Goal: Information Seeking & Learning: Learn about a topic

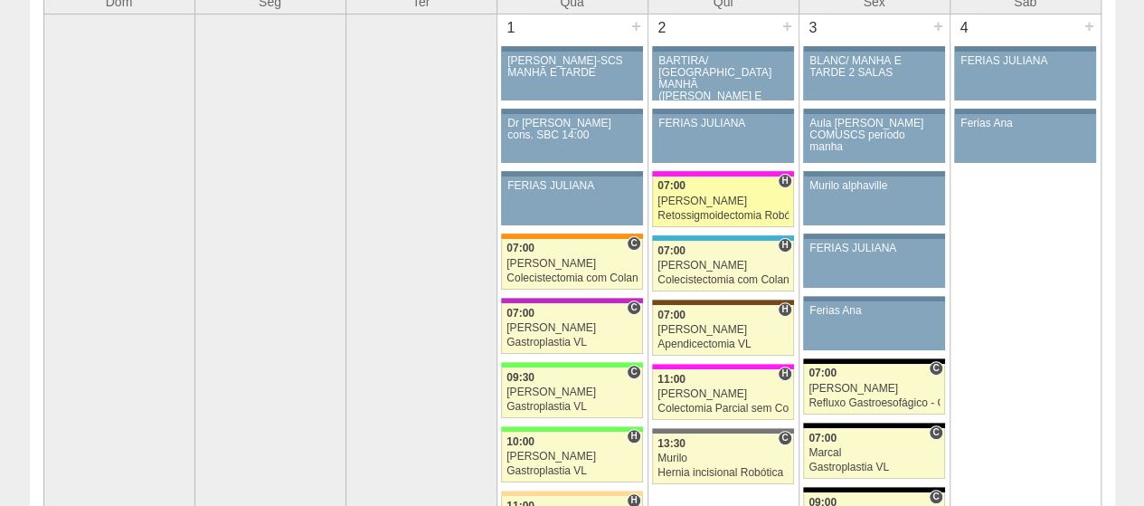
scroll to position [181, 0]
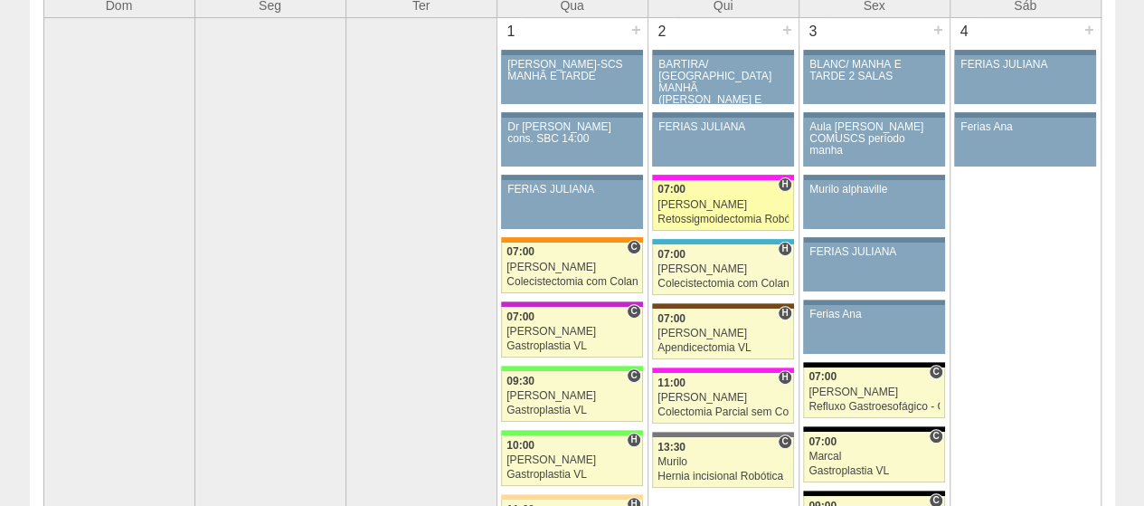
click at [737, 207] on div "[PERSON_NAME]" at bounding box center [723, 205] width 131 height 12
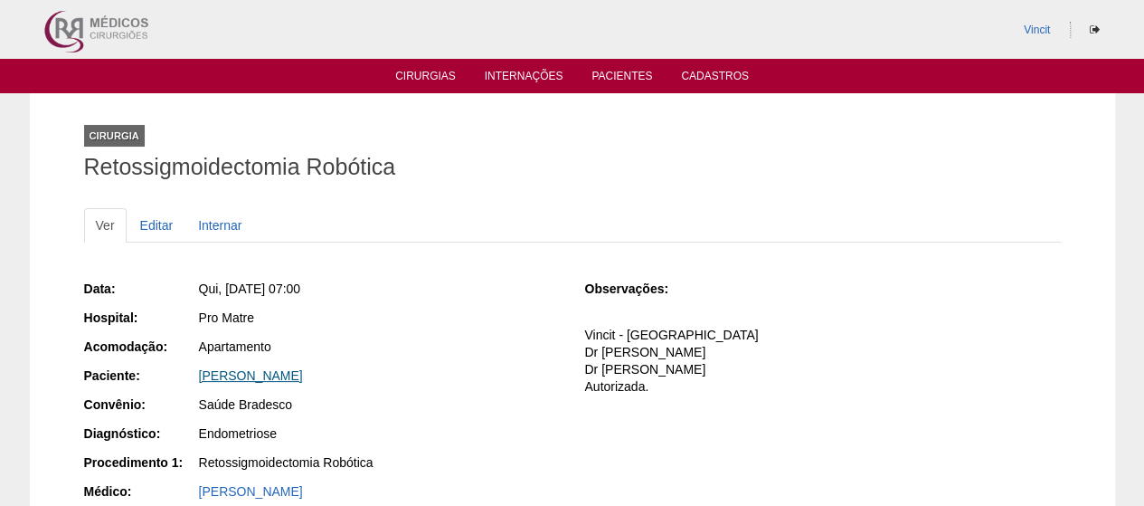
click at [256, 373] on link "HELENICE FERNANDES ARAUJO DA COSTA" at bounding box center [251, 375] width 104 height 14
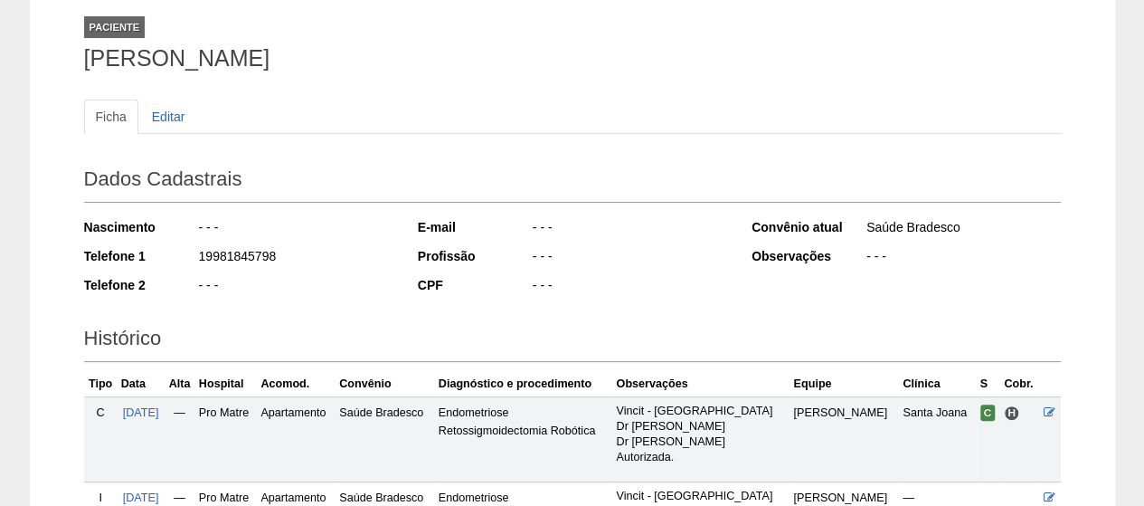
scroll to position [92, 0]
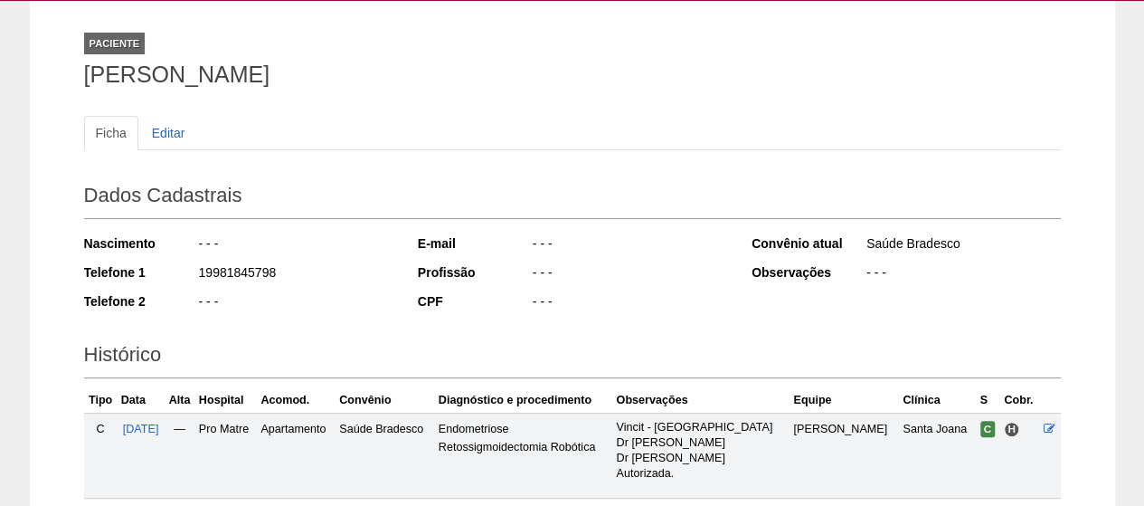
drag, startPoint x: 619, startPoint y: 71, endPoint x: 0, endPoint y: 71, distance: 618.8
click at [0, 71] on div "Paciente HELENICE FERNANDES ARAUJO DA COSTA Ficha Editar Dados Cadastrais Nasci…" at bounding box center [572, 336] width 1144 height 670
copy h1 "[PERSON_NAME]"
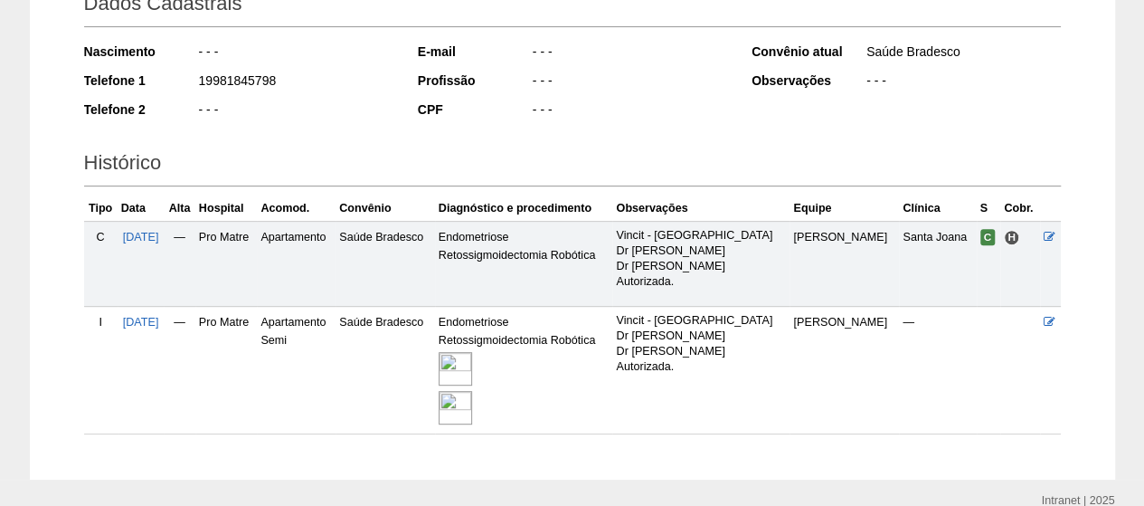
scroll to position [364, 0]
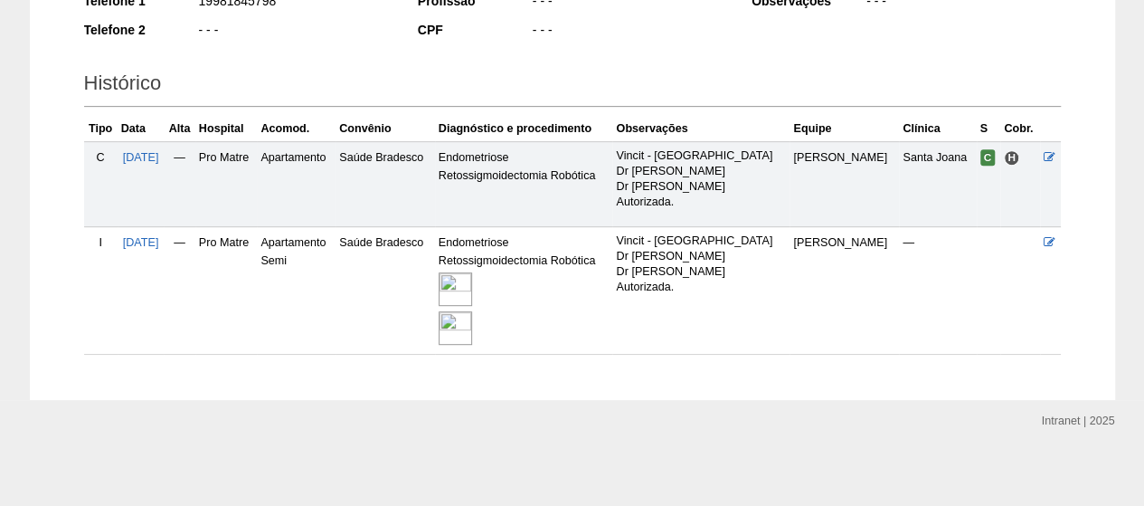
click at [472, 281] on img at bounding box center [455, 288] width 33 height 33
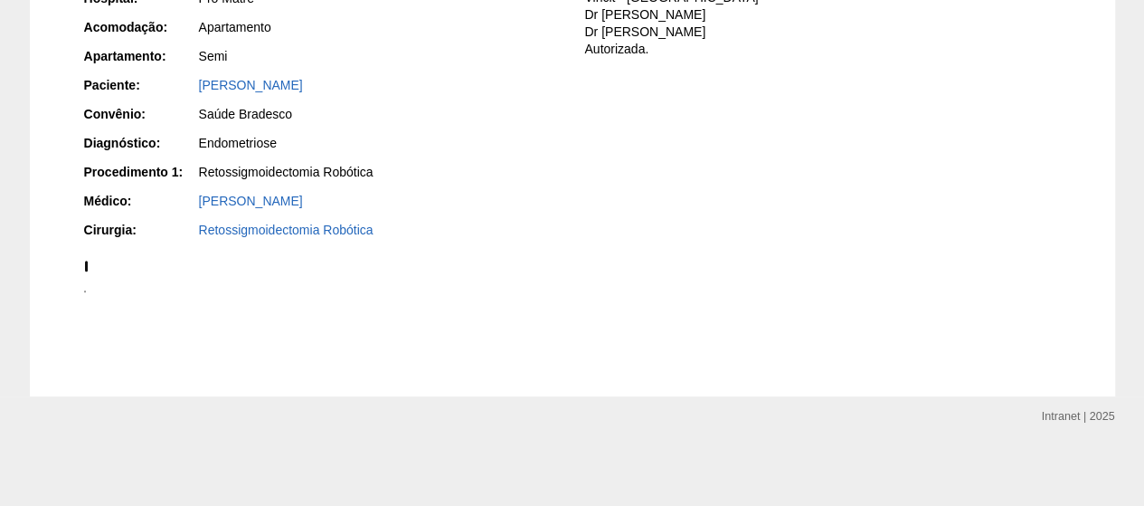
scroll to position [1538, 0]
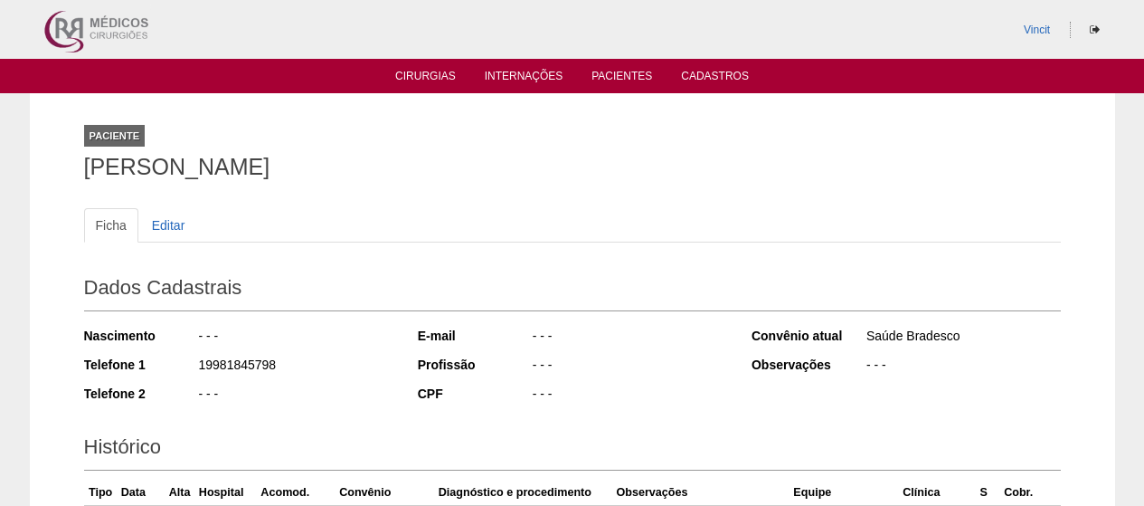
scroll to position [362, 0]
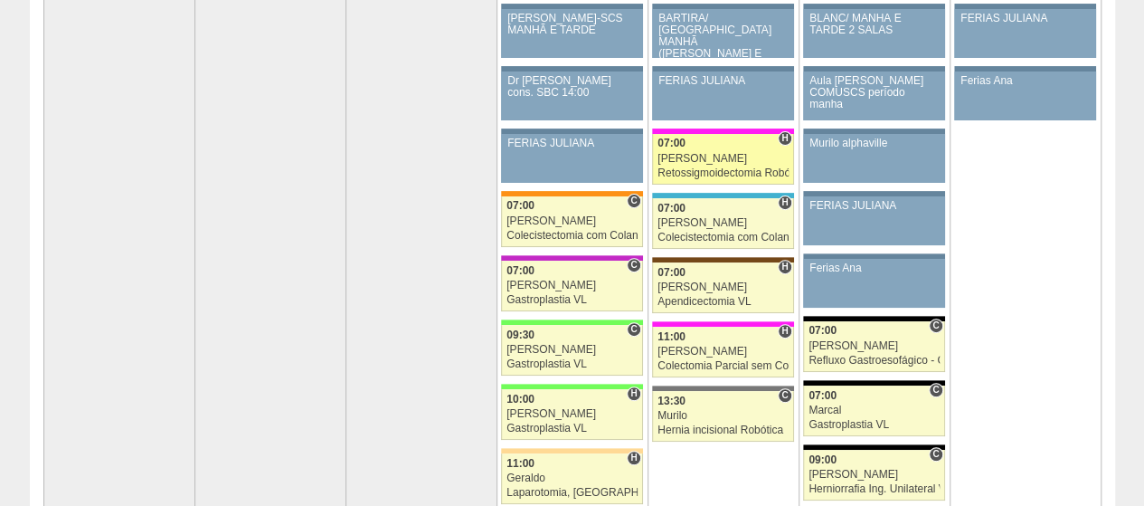
scroll to position [176, 0]
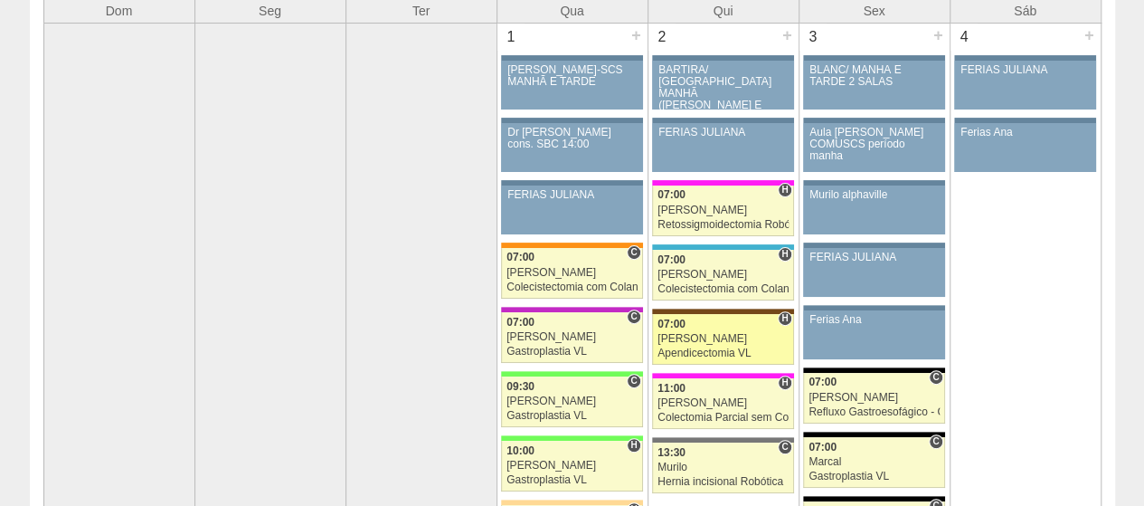
click at [700, 337] on div "[PERSON_NAME]" at bounding box center [723, 339] width 131 height 12
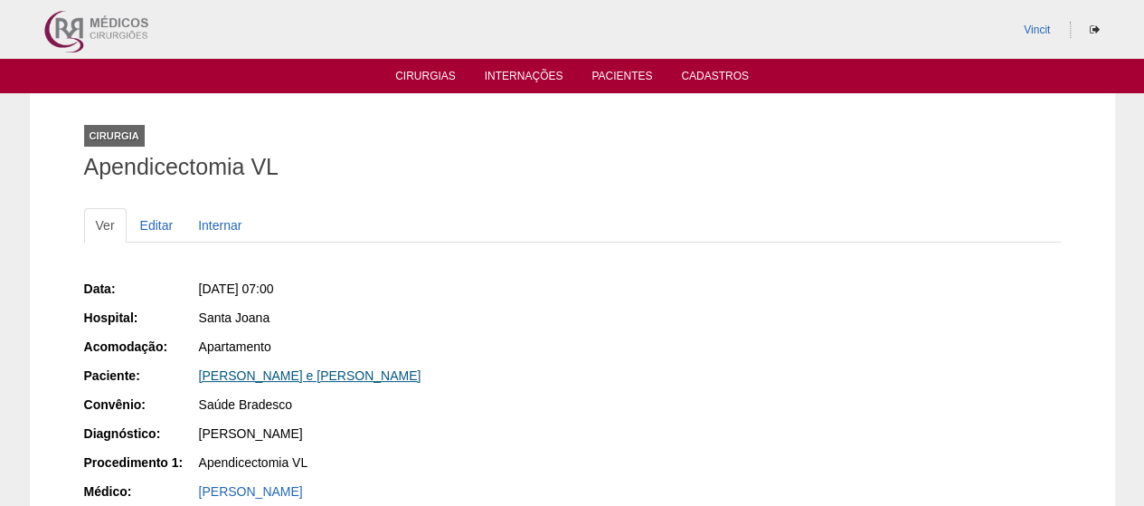
drag, startPoint x: 266, startPoint y: 379, endPoint x: 279, endPoint y: 380, distance: 12.7
click at [268, 380] on link "[PERSON_NAME] e [PERSON_NAME]" at bounding box center [310, 375] width 223 height 14
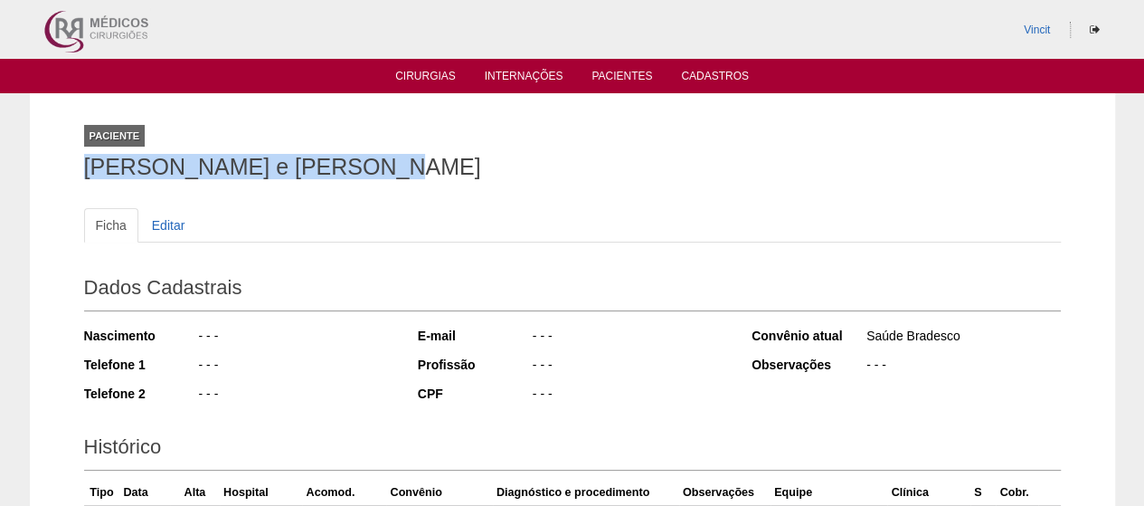
drag, startPoint x: 335, startPoint y: 169, endPoint x: 187, endPoint y: 176, distance: 147.6
click at [56, 157] on div "Paciente Isabella Vilar e oliveira Ficha Editar Dados Cadastrais Nascimento - -…" at bounding box center [573, 410] width 1086 height 635
copy h1 "[PERSON_NAME] e [PERSON_NAME]"
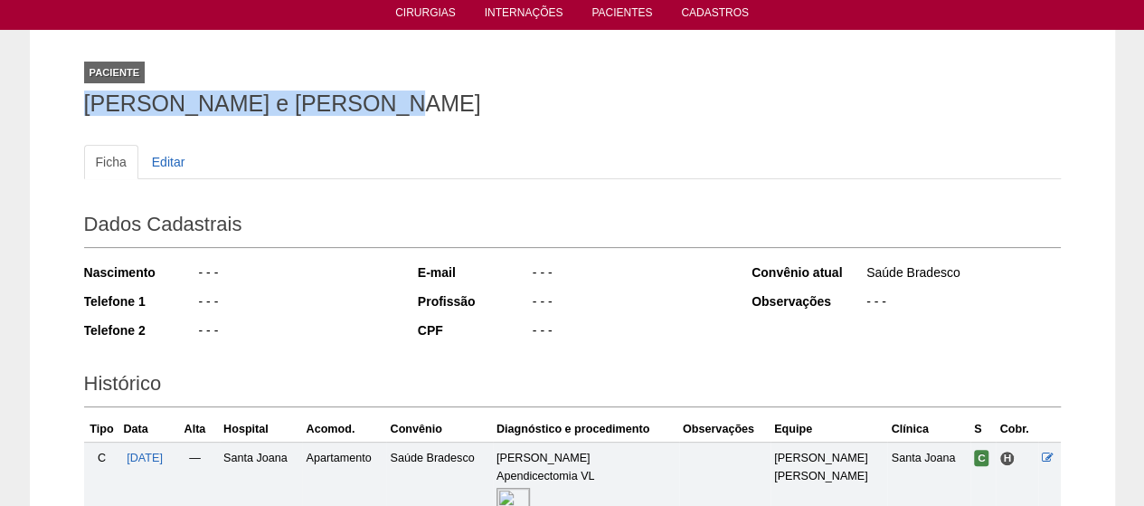
scroll to position [327, 0]
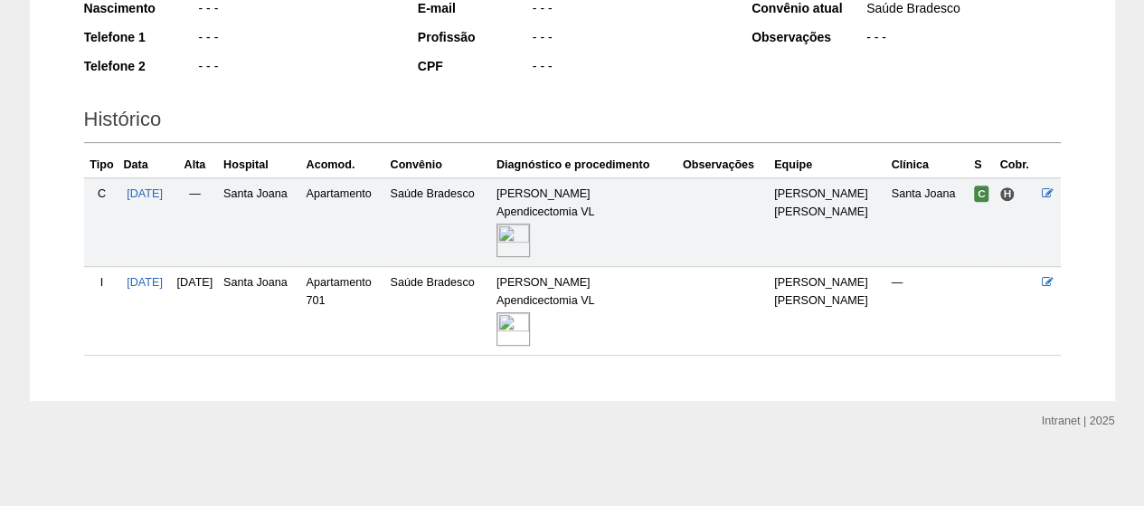
click at [530, 227] on img at bounding box center [513, 239] width 33 height 33
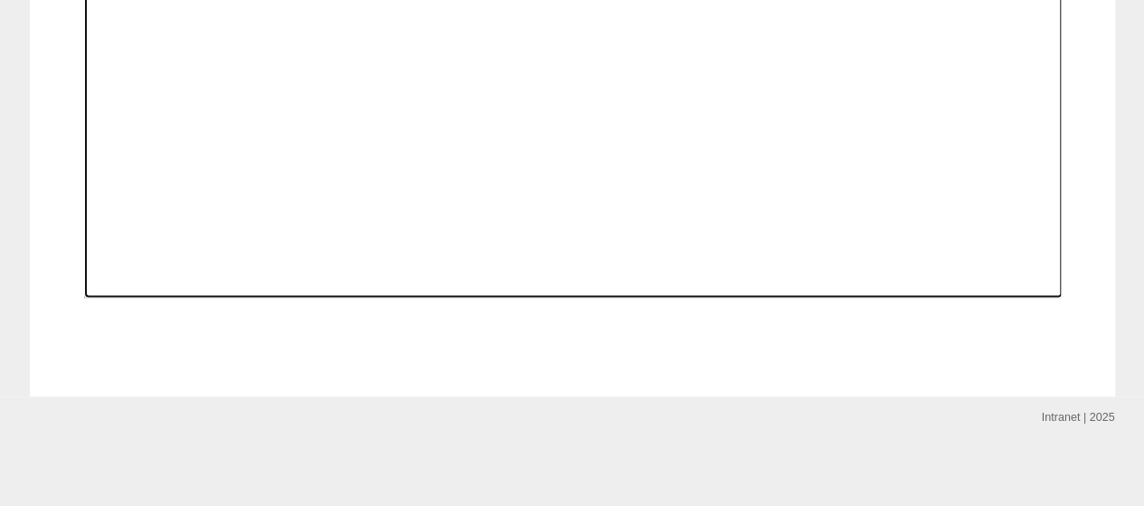
scroll to position [1670, 0]
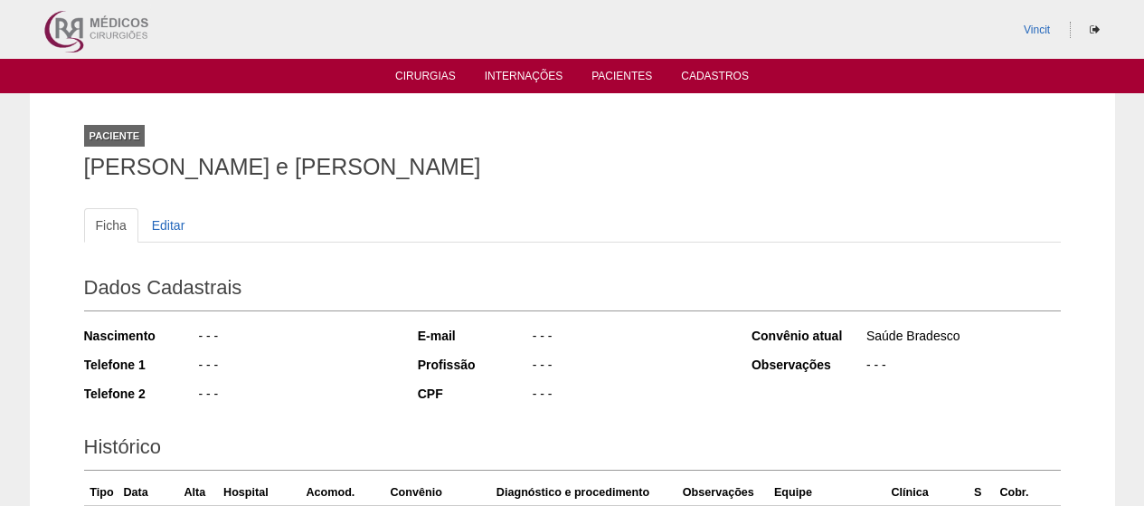
scroll to position [326, 0]
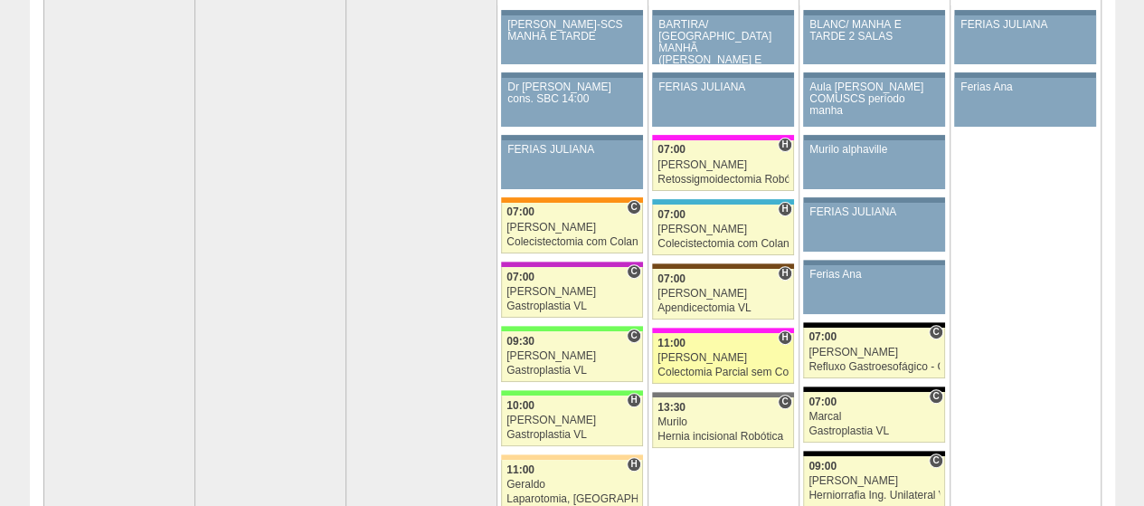
scroll to position [261, 0]
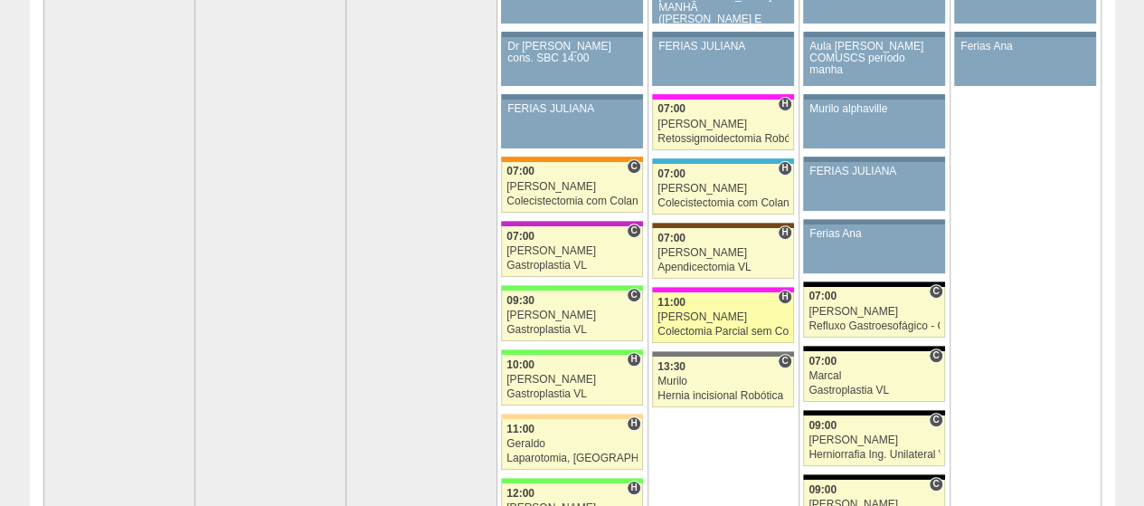
click at [746, 311] on div "[PERSON_NAME]" at bounding box center [723, 317] width 131 height 12
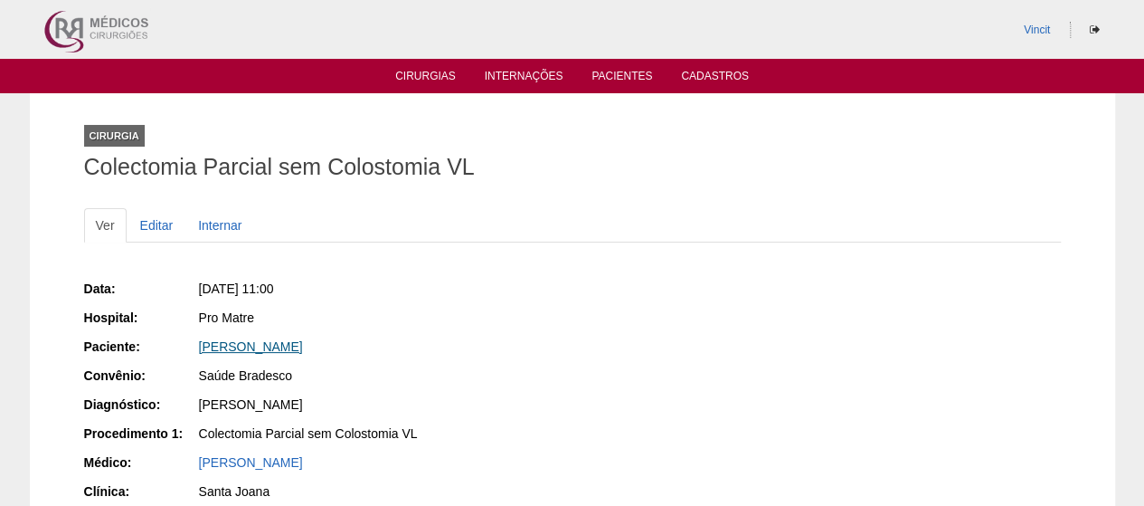
click at [278, 344] on link "[PERSON_NAME]" at bounding box center [251, 346] width 104 height 14
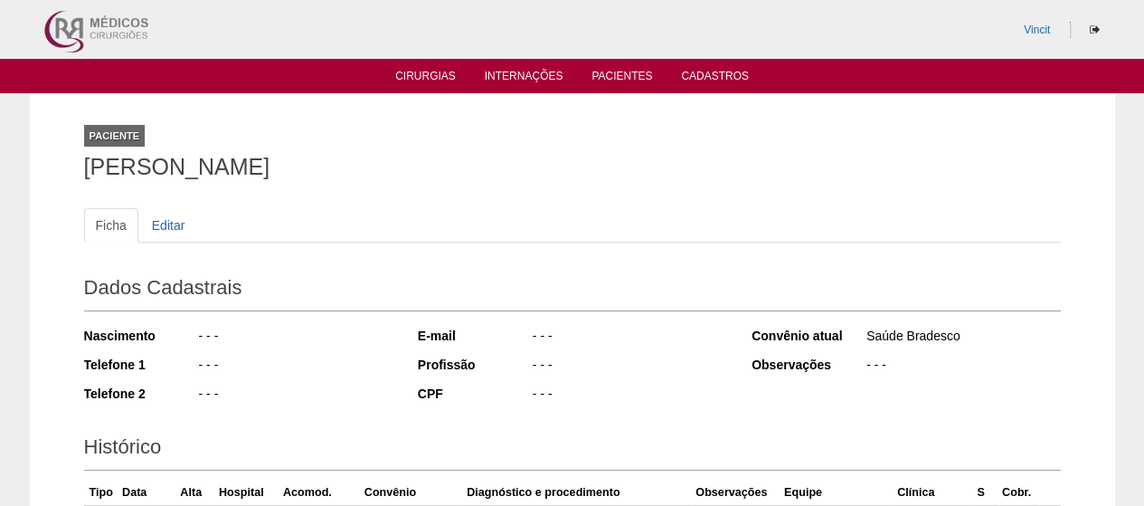
drag, startPoint x: 402, startPoint y: 171, endPoint x: 58, endPoint y: 171, distance: 343.8
click at [58, 171] on div "Paciente [PERSON_NAME] Ficha Editar Dados Cadastrais Nascimento - - - Telefone …" at bounding box center [573, 435] width 1086 height 685
copy h1 "[PERSON_NAME]"
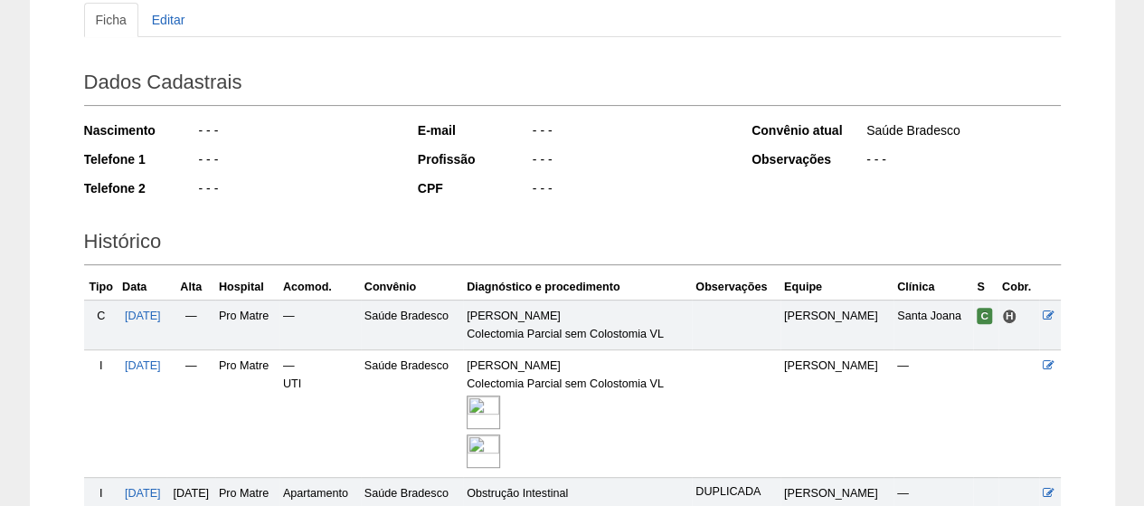
scroll to position [377, 0]
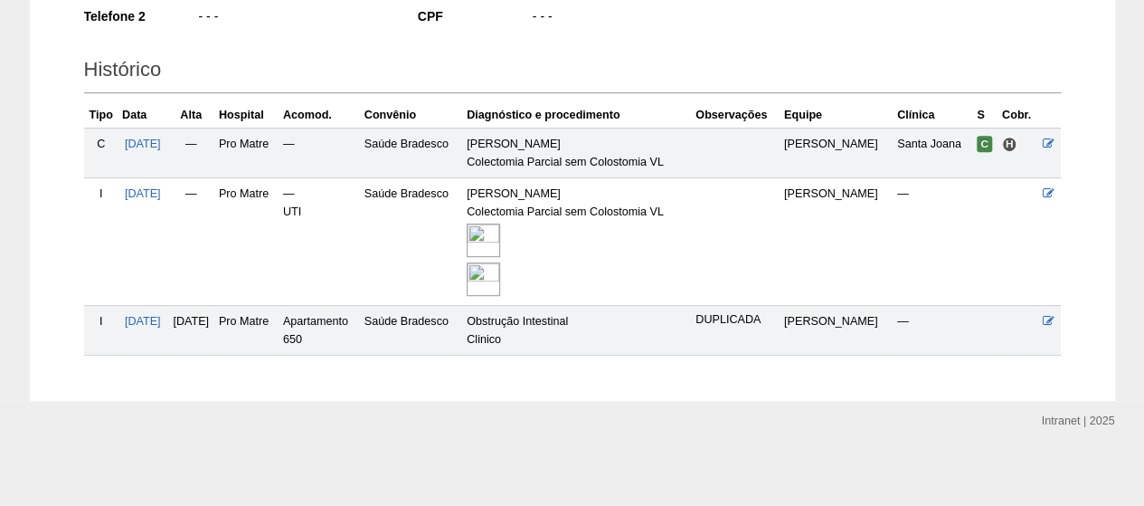
click at [500, 227] on img at bounding box center [483, 239] width 33 height 33
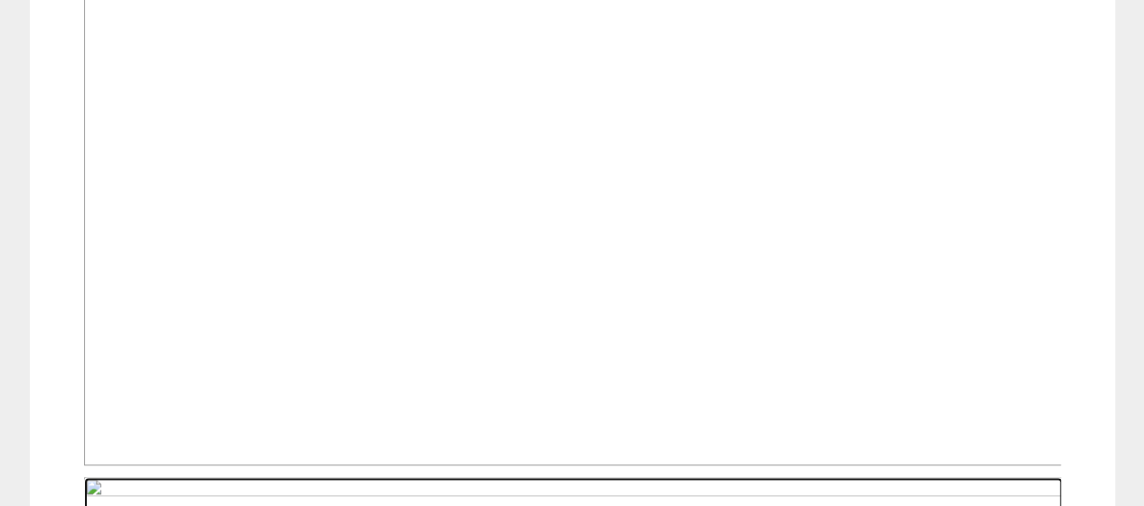
scroll to position [814, 0]
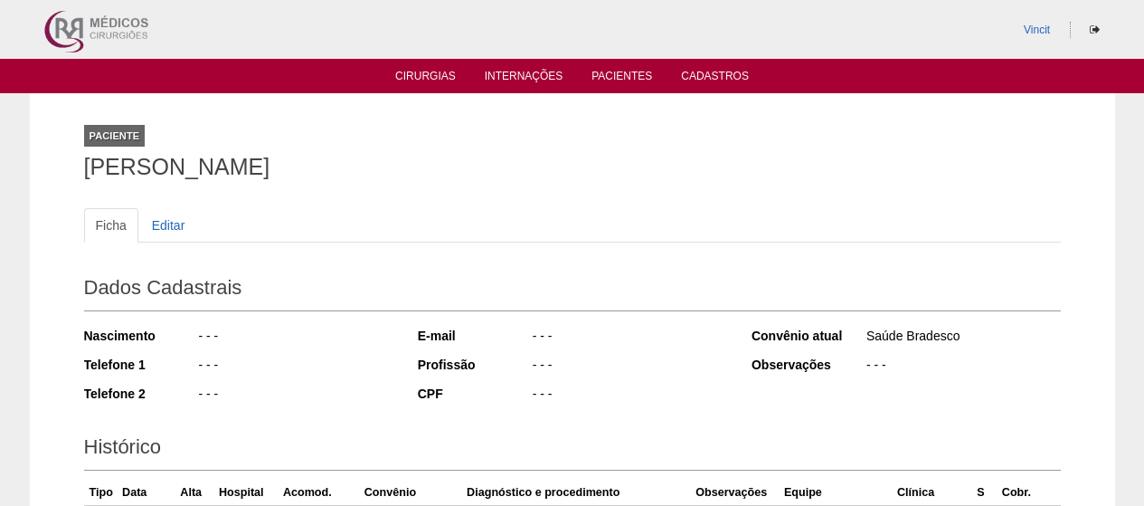
scroll to position [377, 0]
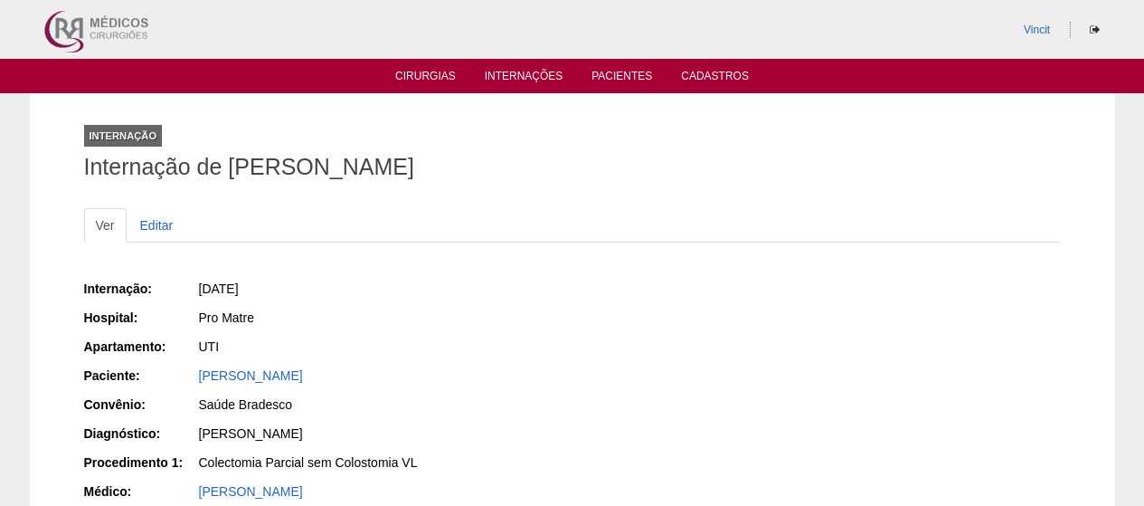
scroll to position [814, 0]
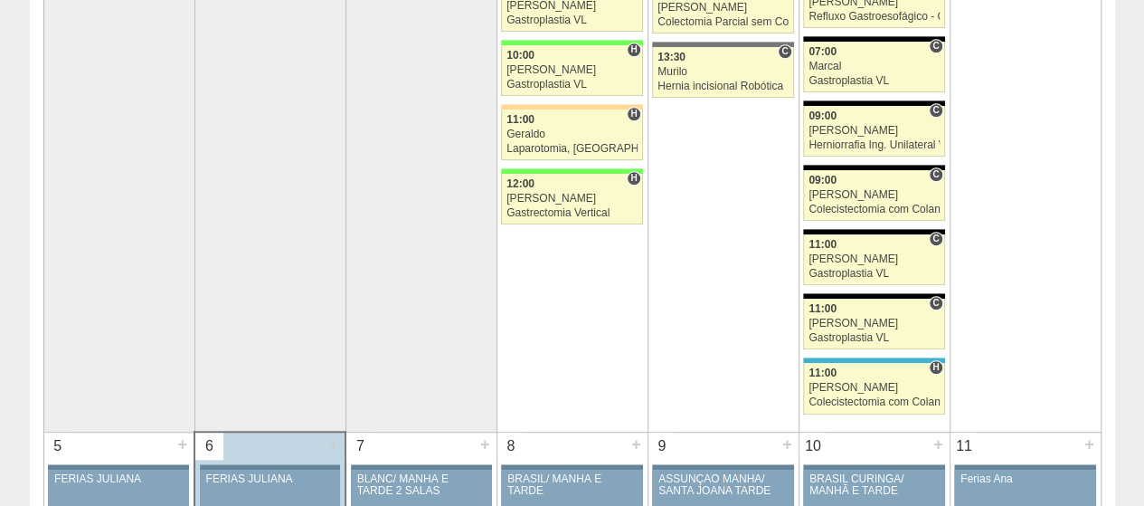
scroll to position [181, 0]
